Goal: Complete application form

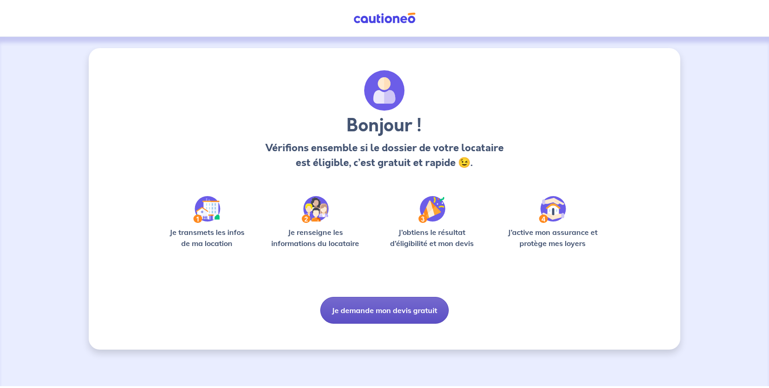
click at [364, 312] on button "Je demande mon devis gratuit" at bounding box center [384, 310] width 128 height 27
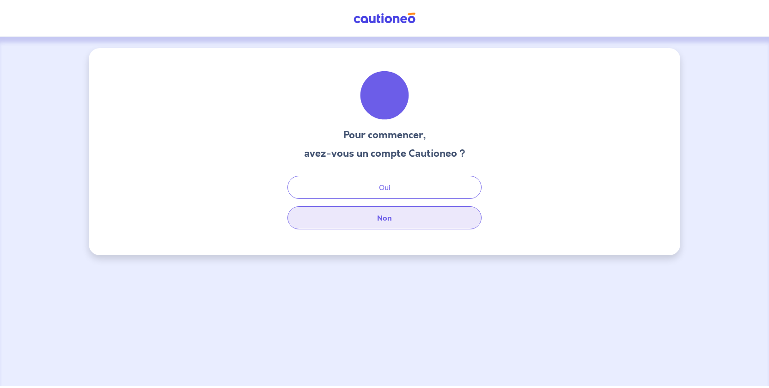
click at [386, 223] on button "Non" at bounding box center [384, 217] width 194 height 23
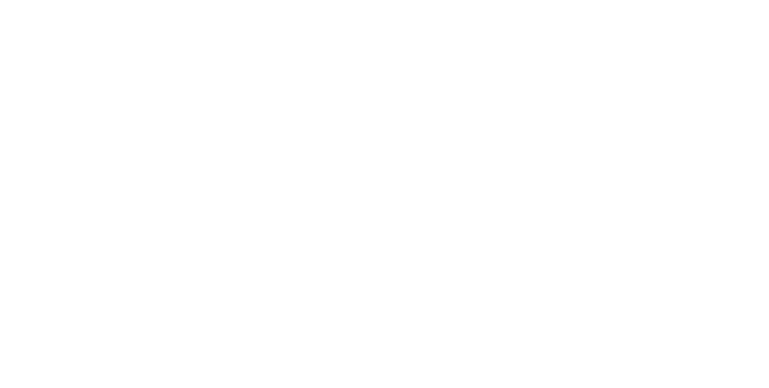
select select "FR"
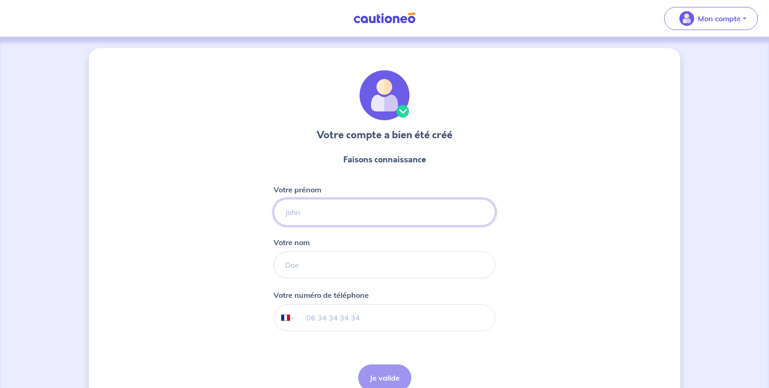
click at [349, 214] on input "Votre prénom" at bounding box center [385, 212] width 222 height 27
type input "[PERSON_NAME]"
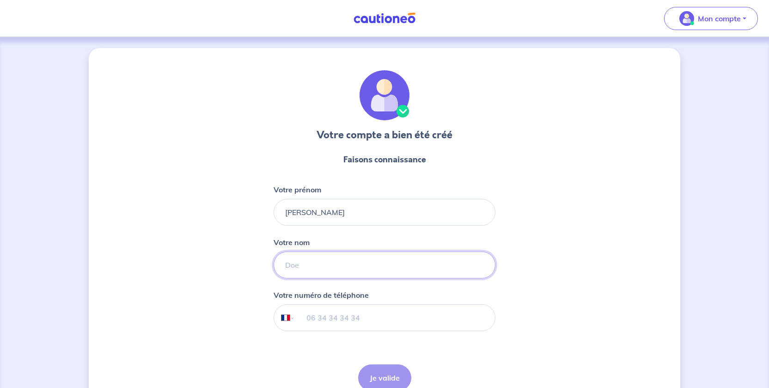
type input "[PERSON_NAME]"
type input "06 51 50 52 92"
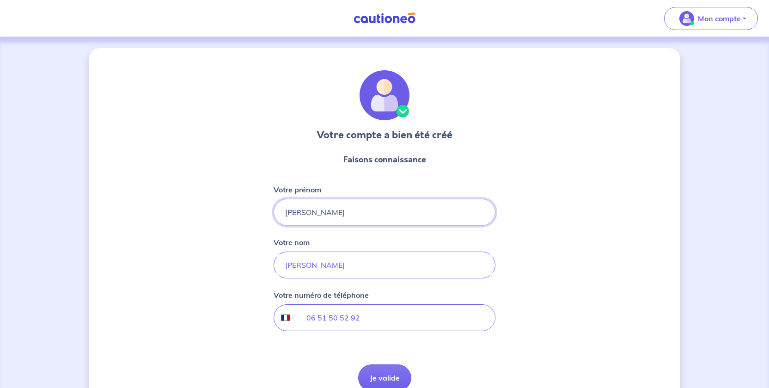
scroll to position [48, 0]
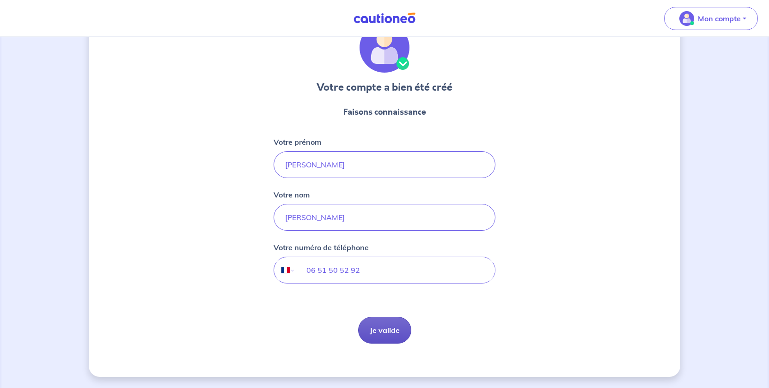
click at [392, 337] on button "Je valide" at bounding box center [384, 330] width 53 height 27
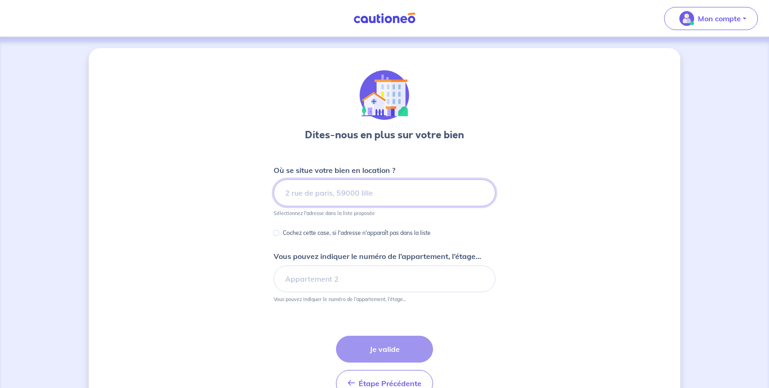
click at [317, 197] on input at bounding box center [385, 192] width 222 height 27
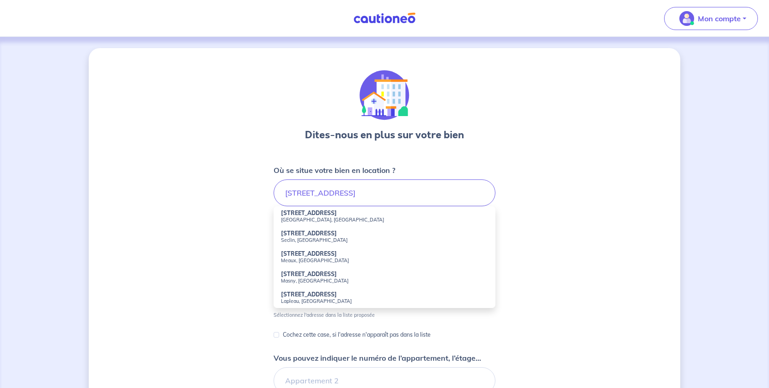
click at [306, 216] on small "[GEOGRAPHIC_DATA], [GEOGRAPHIC_DATA]" at bounding box center [384, 219] width 207 height 6
type input "[STREET_ADDRESS]"
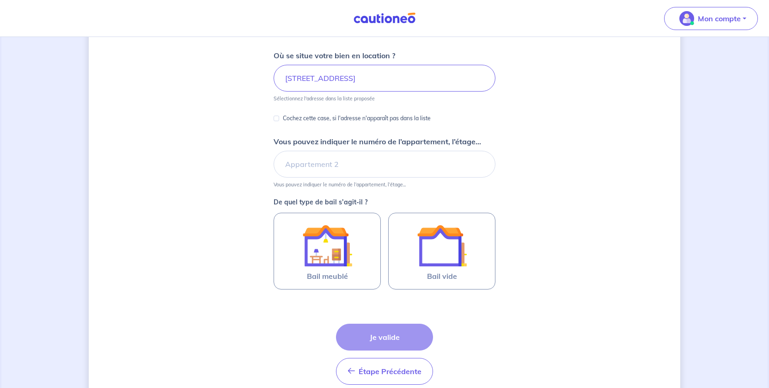
scroll to position [126, 0]
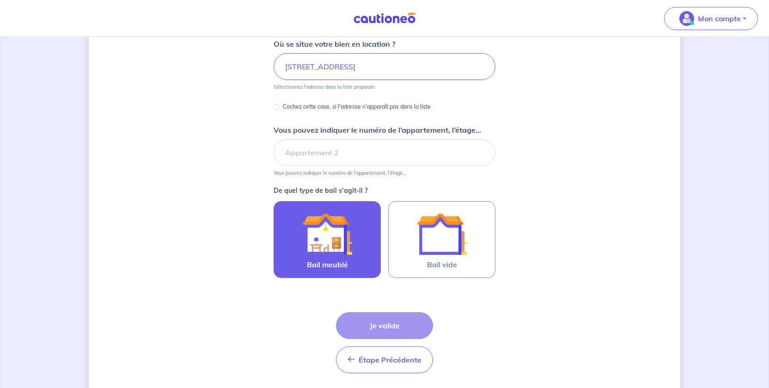
click at [354, 254] on label "Bail meublé" at bounding box center [327, 239] width 107 height 77
click at [0, 0] on input "Bail meublé" at bounding box center [0, 0] width 0 height 0
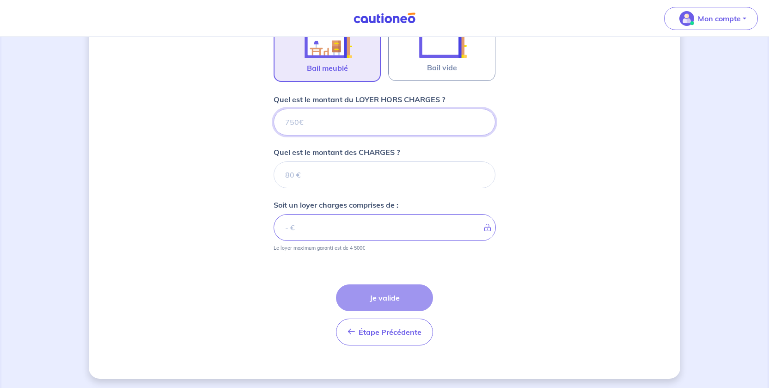
scroll to position [325, 0]
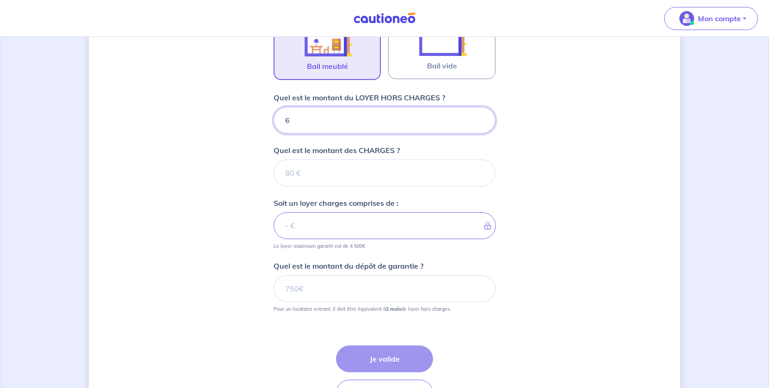
type input "62"
type input "620"
click at [333, 176] on input "Quel est le montant des CHARGES ?" at bounding box center [385, 172] width 222 height 27
type input "30"
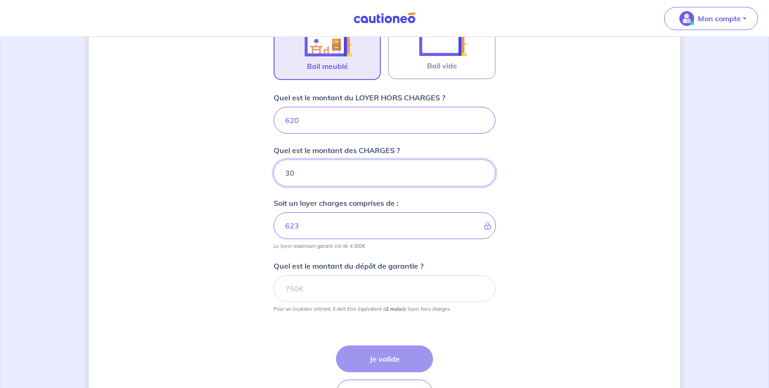
type input "650"
type input "30"
click at [336, 288] on input "Quel est le montant du dépôt de garantie ?" at bounding box center [385, 288] width 222 height 27
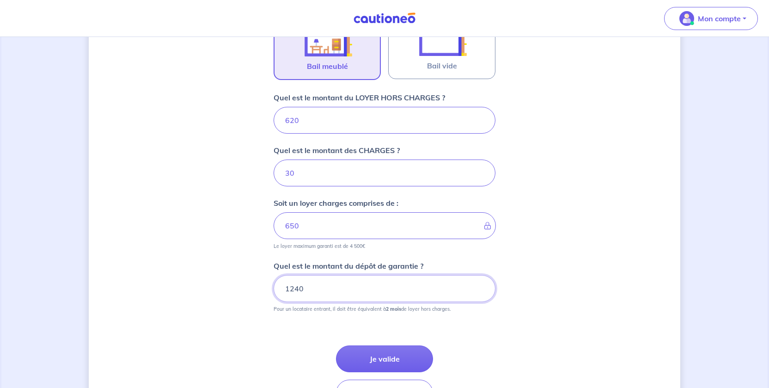
scroll to position [388, 0]
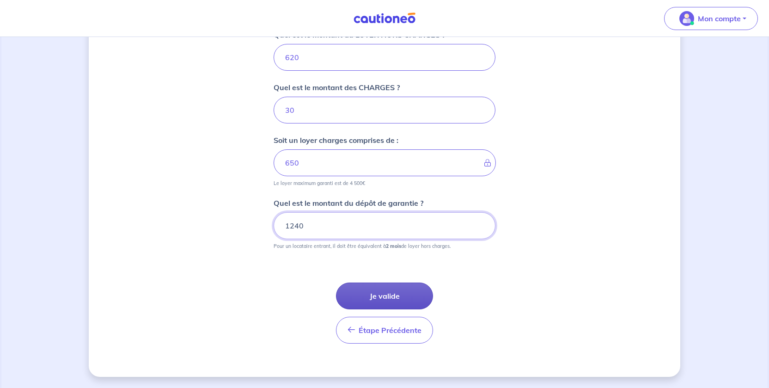
type input "1240"
click at [379, 297] on button "Je valide" at bounding box center [384, 295] width 97 height 27
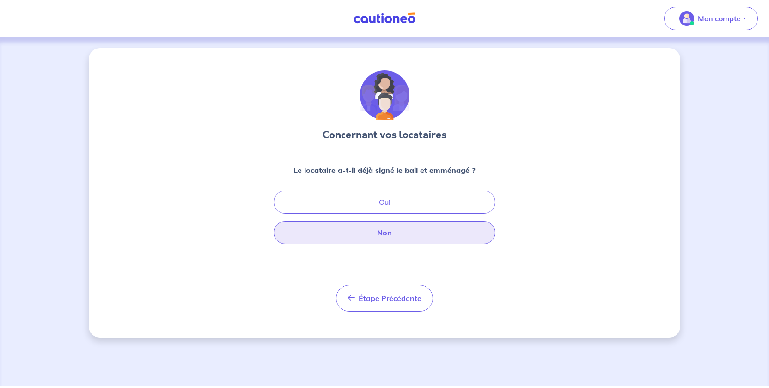
click at [387, 236] on button "Non" at bounding box center [385, 232] width 222 height 23
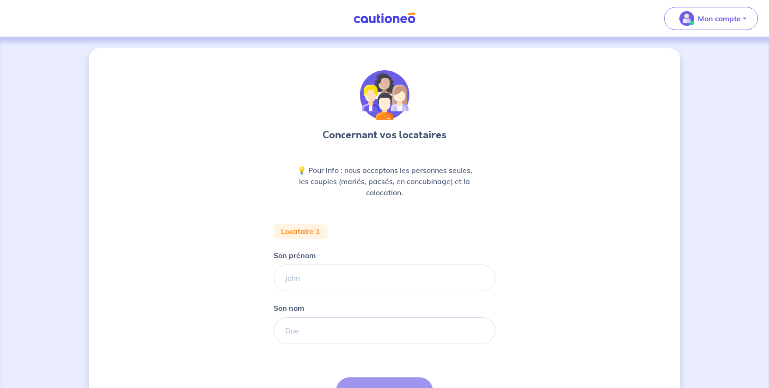
scroll to position [95, 0]
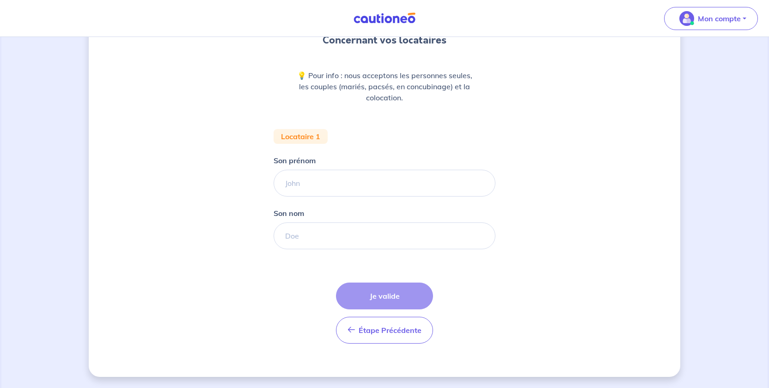
click at [393, 294] on div "Étape Précédente Précédent Je valide Je valide" at bounding box center [384, 312] width 97 height 61
click at [389, 324] on button "Étape Précédente Précédent" at bounding box center [384, 330] width 97 height 27
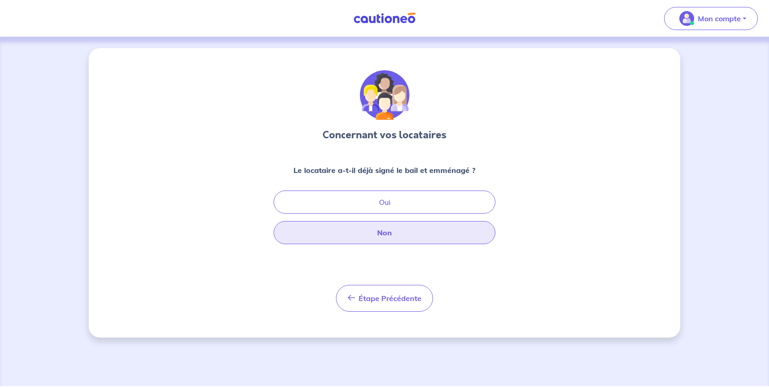
click at [395, 236] on button "Non" at bounding box center [385, 232] width 222 height 23
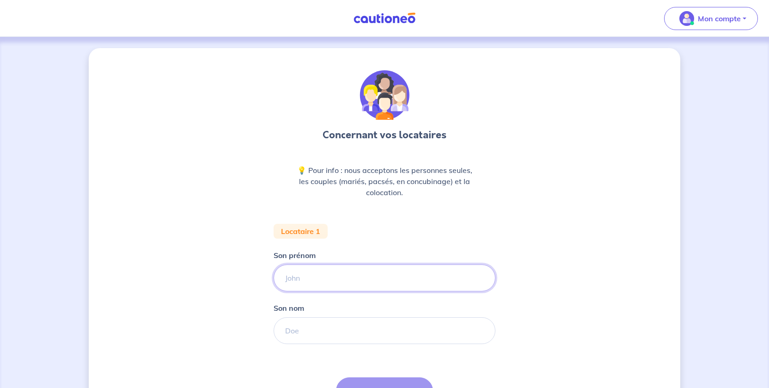
click at [346, 283] on input "Son prénom" at bounding box center [385, 277] width 222 height 27
type input "dddd"
click at [316, 327] on input "Son nom" at bounding box center [385, 330] width 222 height 27
type input "ddffdfff"
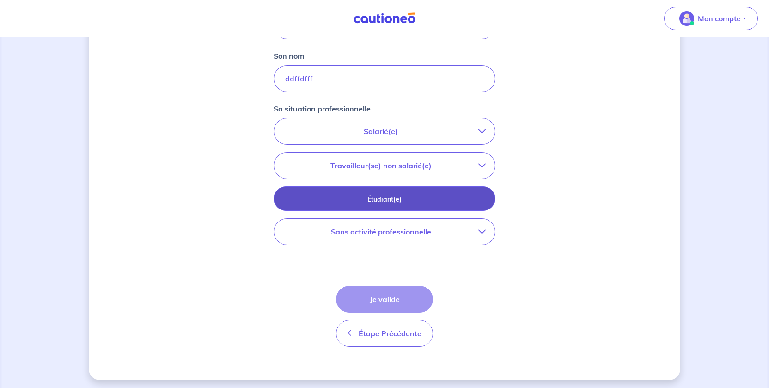
scroll to position [250, 0]
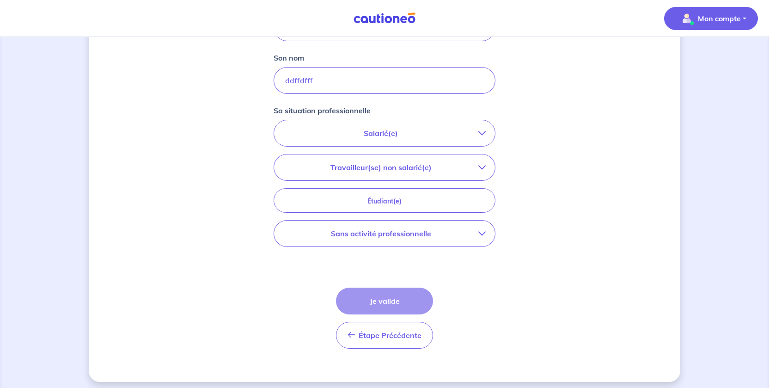
click at [710, 16] on p "Mon compte" at bounding box center [719, 18] width 43 height 11
click at [708, 21] on p "Mon compte" at bounding box center [719, 18] width 43 height 11
click at [403, 134] on p "Salarié(e)" at bounding box center [380, 133] width 195 height 11
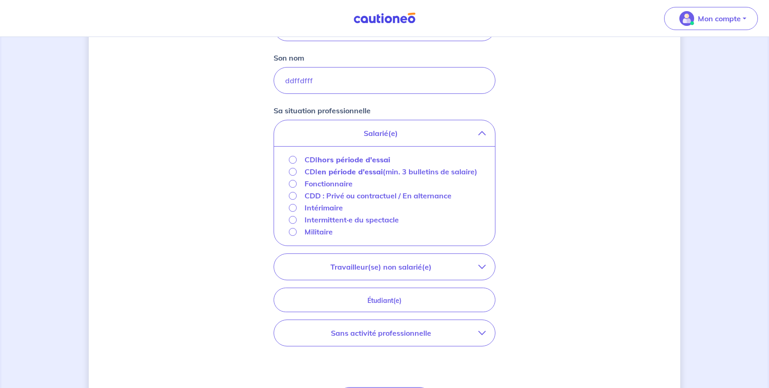
scroll to position [366, 0]
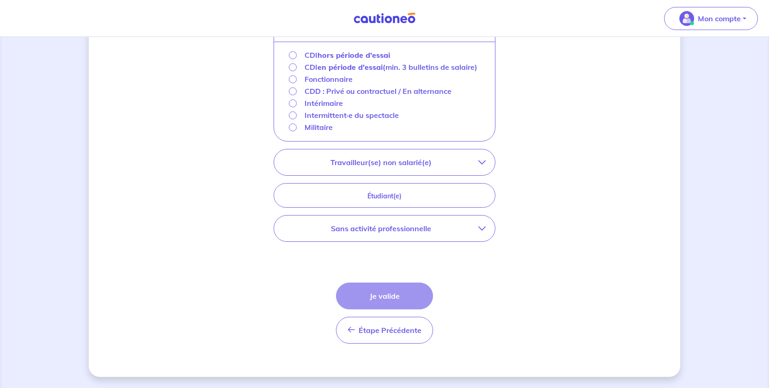
click at [378, 302] on div "Étape Précédente Précédent Je valide Je valide" at bounding box center [384, 312] width 97 height 61
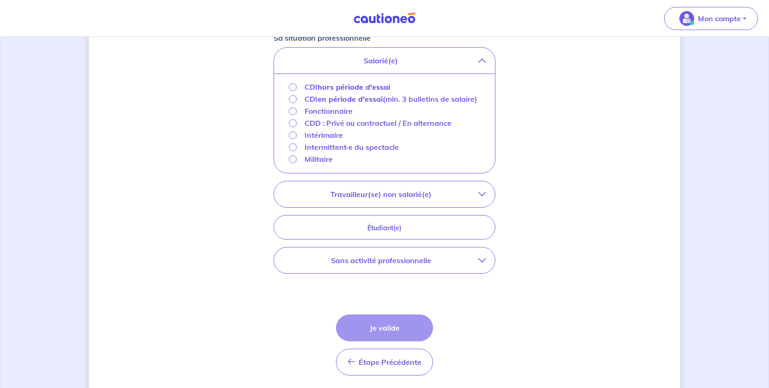
scroll to position [319, 0]
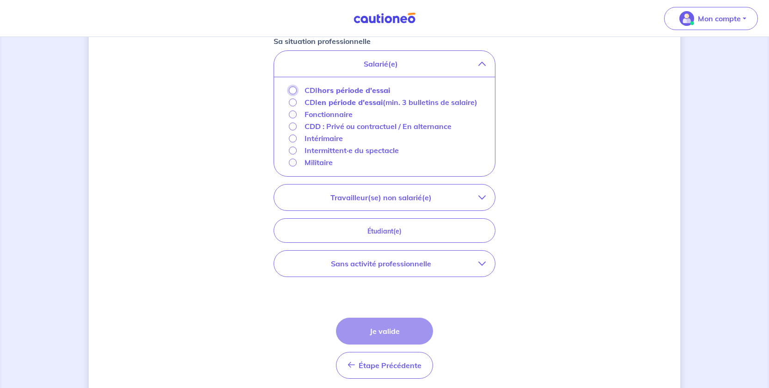
click at [292, 89] on input "CDI hors période d'essai" at bounding box center [293, 90] width 8 height 8
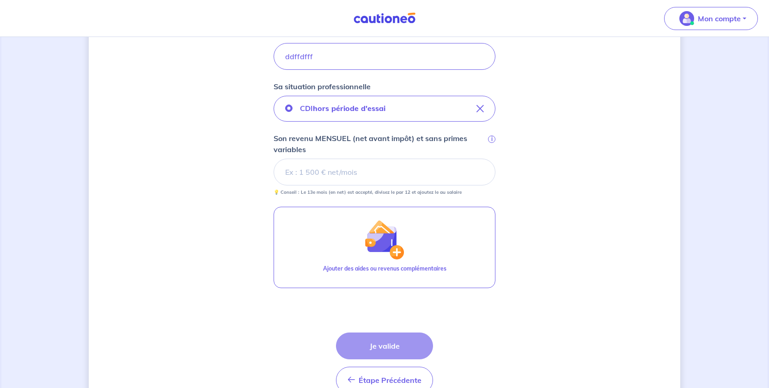
scroll to position [324, 0]
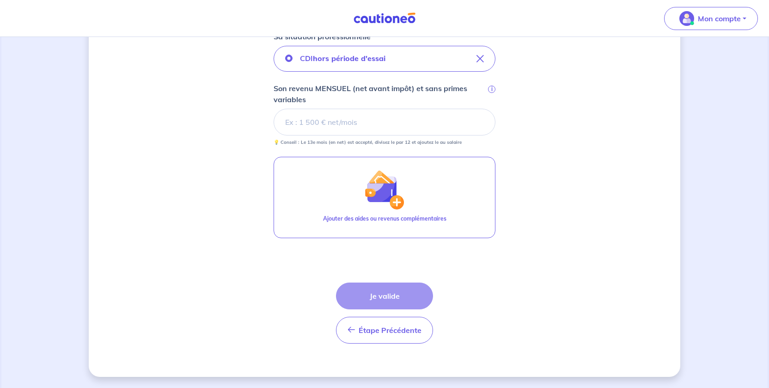
click at [382, 296] on div "Étape Précédente Précédent Je valide Je valide" at bounding box center [384, 312] width 97 height 61
click at [383, 293] on div "Étape Précédente Précédent Je valide Je valide" at bounding box center [384, 312] width 97 height 61
click at [384, 292] on div "Étape Précédente Précédent Je valide Je valide" at bounding box center [384, 312] width 97 height 61
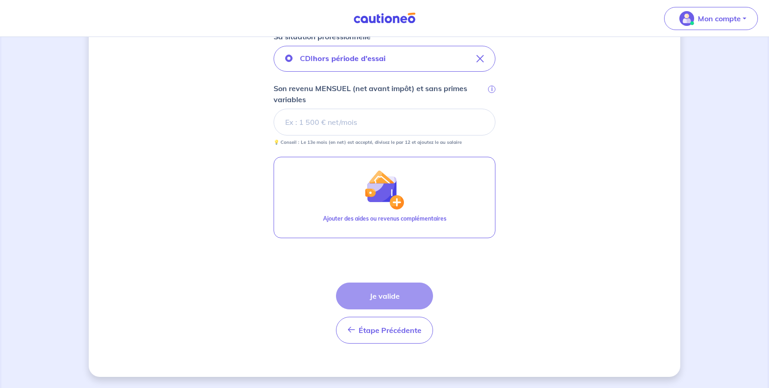
click at [381, 295] on div "Étape Précédente Précédent Je valide Je valide" at bounding box center [384, 312] width 97 height 61
click at [362, 111] on input "Son revenu MENSUEL (net avant impôt) et sans primes variables i" at bounding box center [385, 122] width 222 height 27
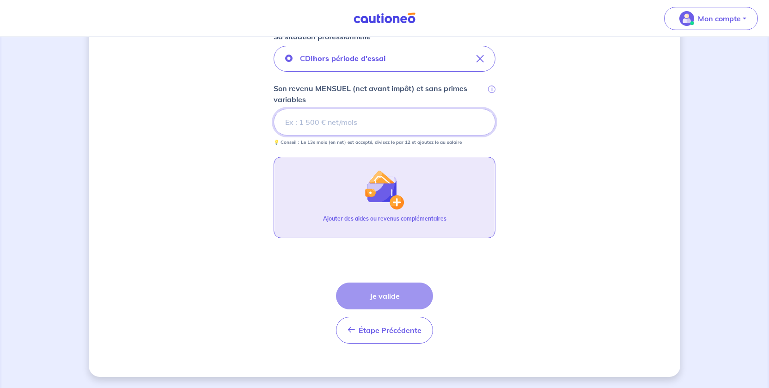
scroll to position [0, 0]
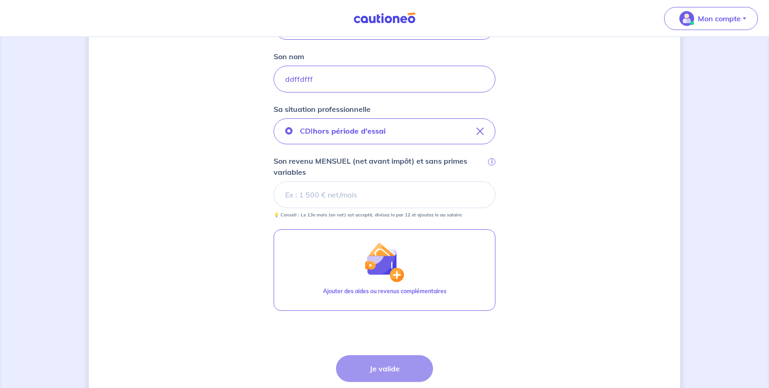
scroll to position [252, 0]
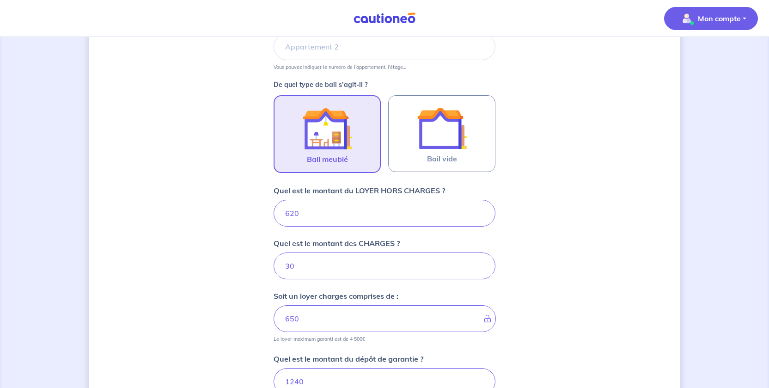
scroll to position [251, 0]
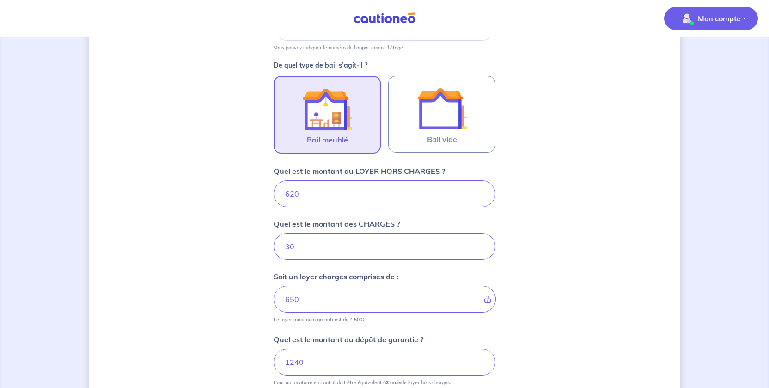
click at [703, 12] on span "Mon compte" at bounding box center [708, 18] width 65 height 15
click at [715, 50] on link "Mes informations" at bounding box center [702, 57] width 74 height 15
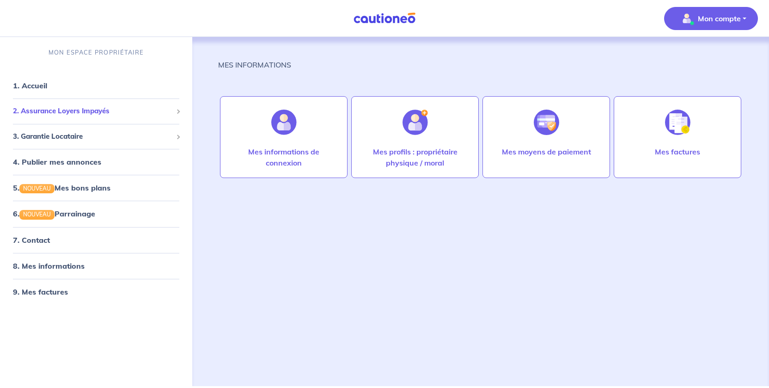
click at [86, 106] on span "2. Assurance Loyers Impayés" at bounding box center [92, 111] width 159 height 11
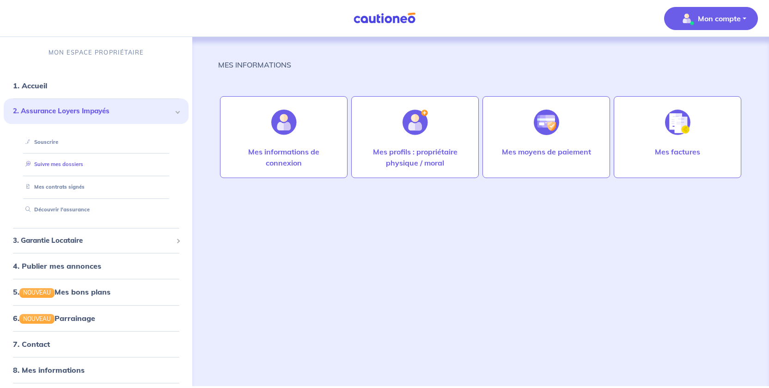
click at [76, 166] on link "Suivre mes dossiers" at bounding box center [52, 164] width 61 height 6
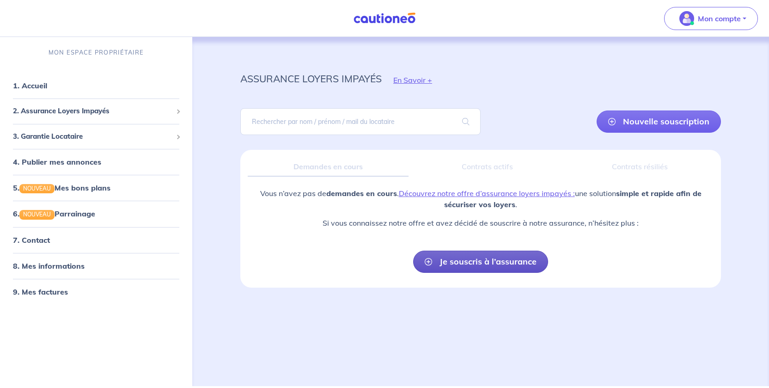
click at [489, 263] on link "Je souscris à l’assurance" at bounding box center [480, 262] width 135 height 22
